Goal: Check status: Check status

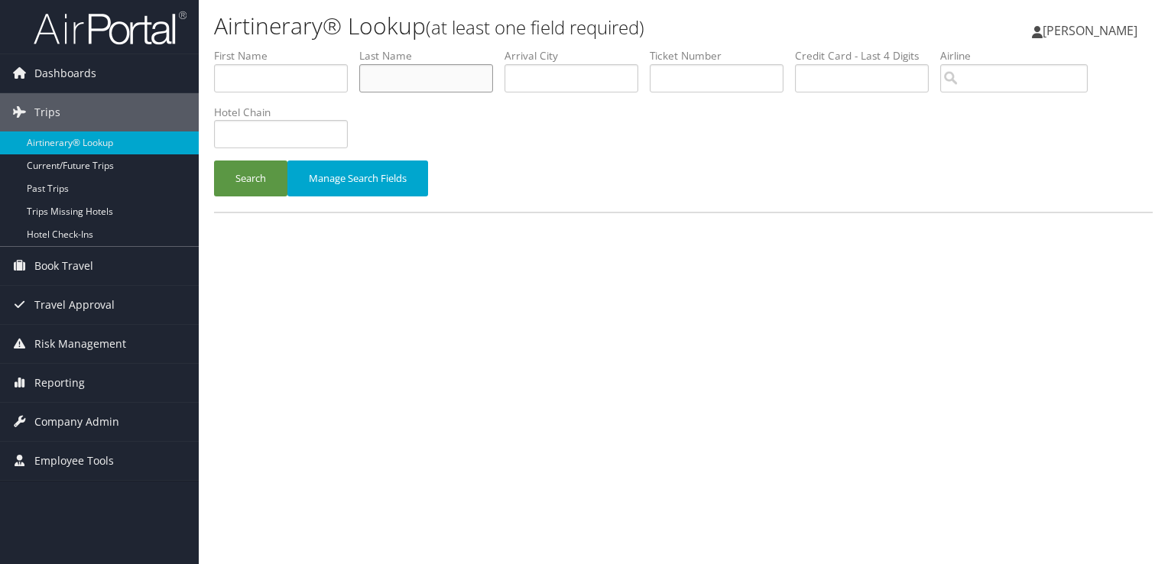
click at [396, 82] on input "text" at bounding box center [426, 78] width 134 height 28
click at [214, 161] on button "Search" at bounding box center [250, 179] width 73 height 36
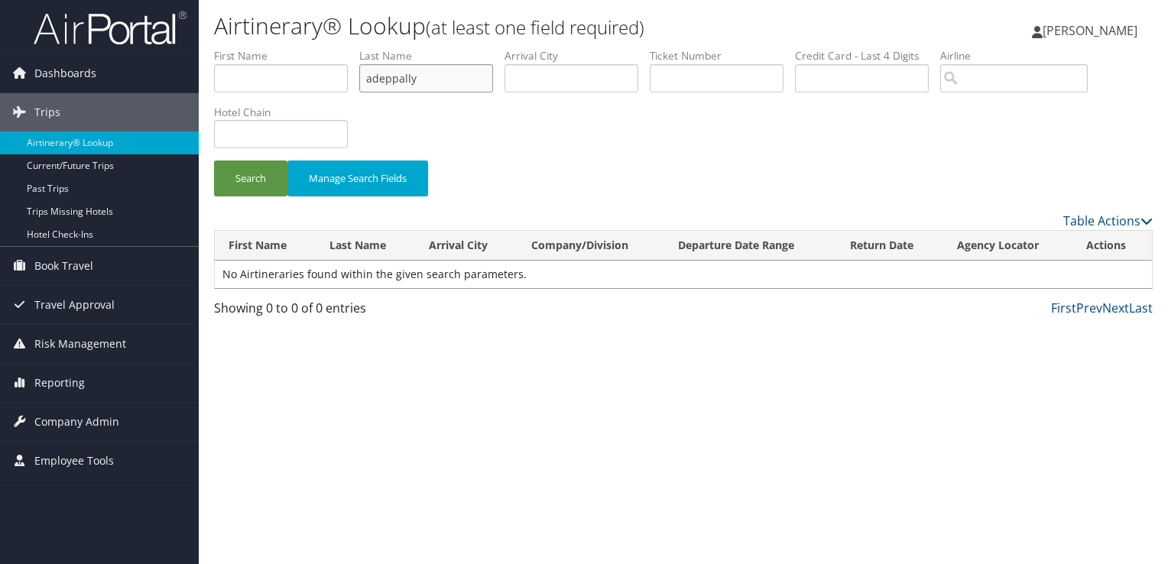
click at [214, 161] on button "Search" at bounding box center [250, 179] width 73 height 36
click at [398, 80] on input "addeppally" at bounding box center [426, 78] width 134 height 28
type input "[PERSON_NAME]"
click at [214, 161] on button "Search" at bounding box center [250, 179] width 73 height 36
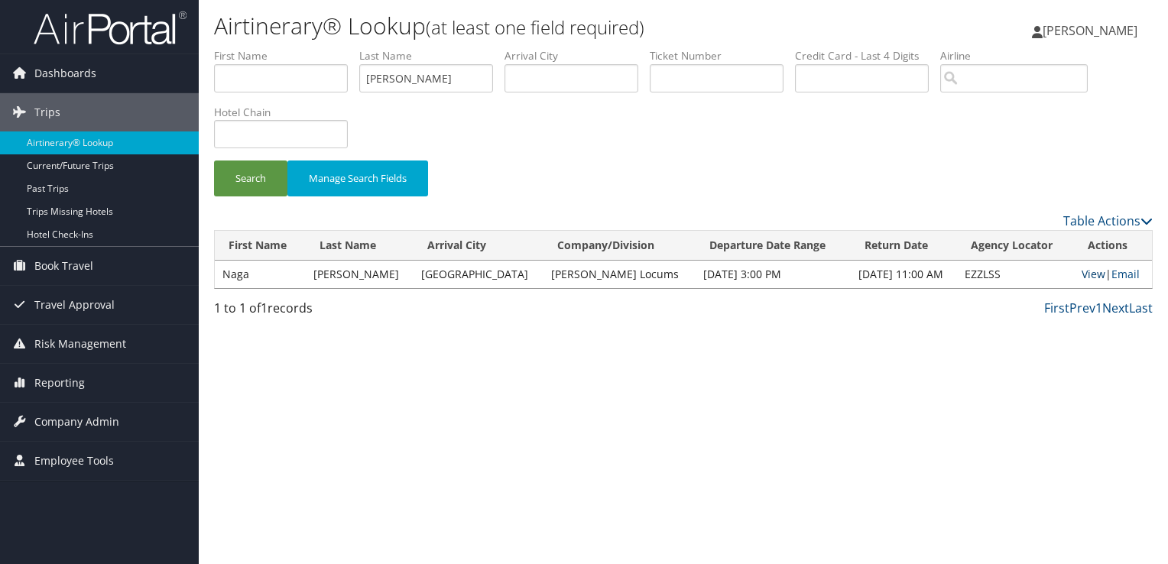
click at [1082, 271] on link "View" at bounding box center [1094, 274] width 24 height 15
click at [1092, 274] on link "View" at bounding box center [1094, 274] width 24 height 15
drag, startPoint x: 437, startPoint y: 73, endPoint x: 338, endPoint y: 77, distance: 99.5
click at [338, 48] on ul "First Name Last Name [PERSON_NAME] Departure City Arrival City Company/Division…" at bounding box center [683, 48] width 939 height 0
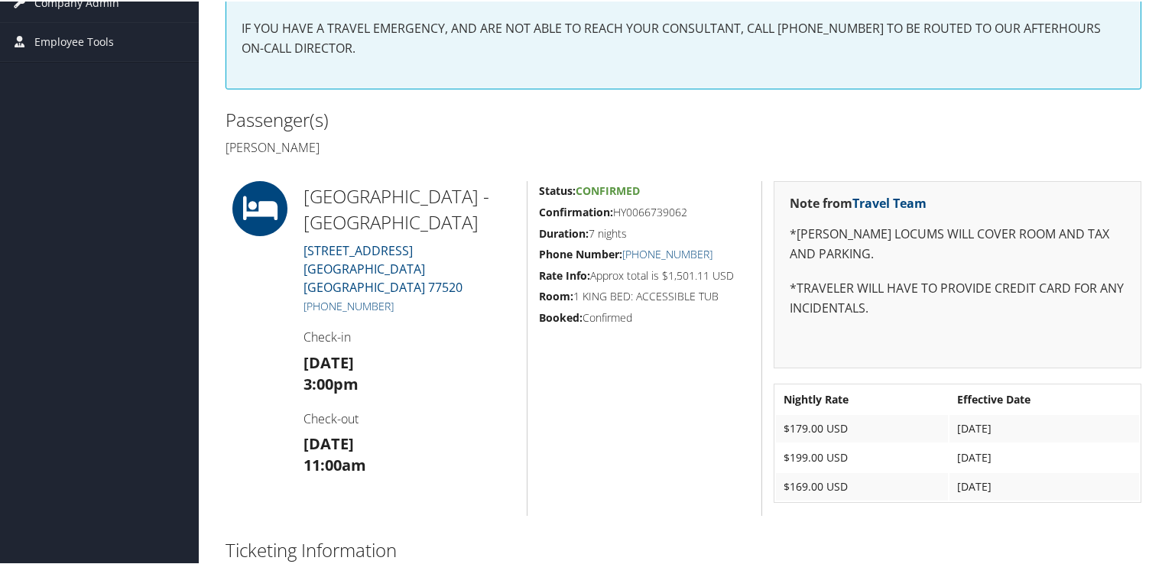
scroll to position [229, 0]
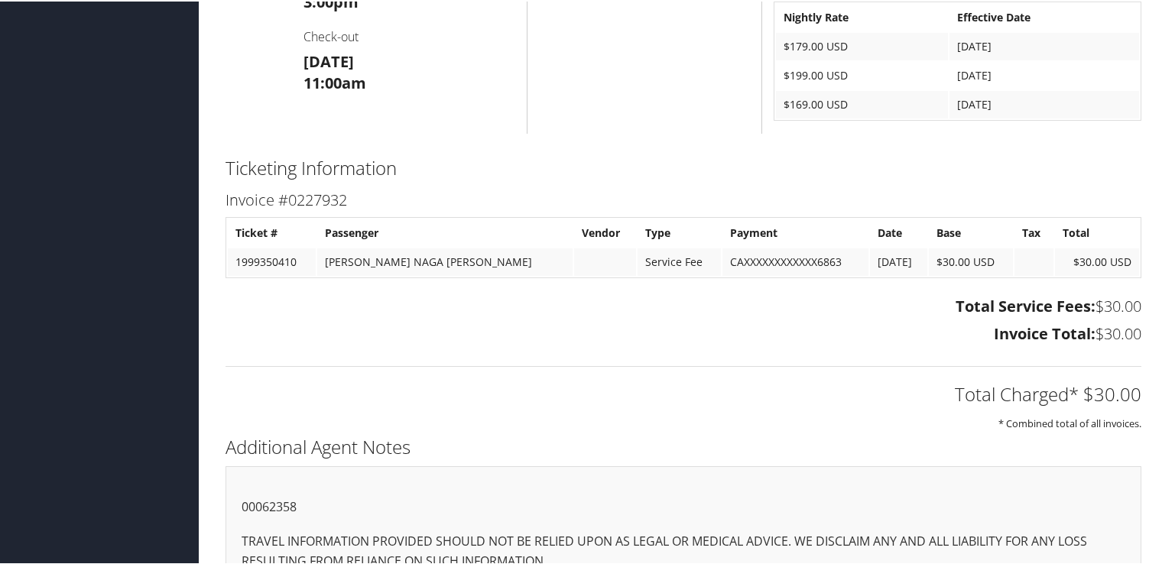
scroll to position [723, 0]
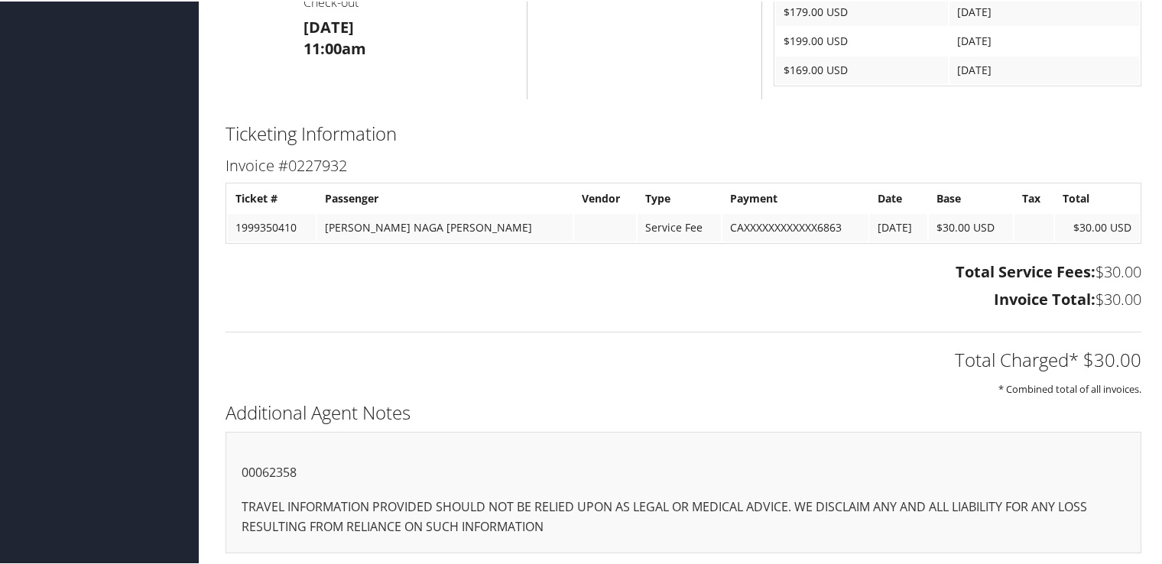
click at [281, 468] on p "00062358" at bounding box center [684, 472] width 884 height 20
copy p "00062358"
